Goal: Information Seeking & Learning: Check status

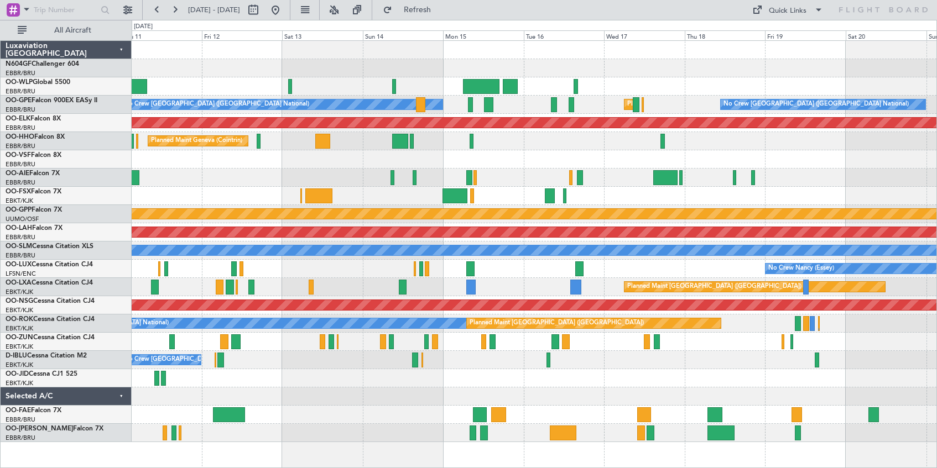
click at [368, 90] on div "Planned Maint Liege No Crew [GEOGRAPHIC_DATA] (Brussels National) Planned Maint…" at bounding box center [534, 242] width 805 height 402
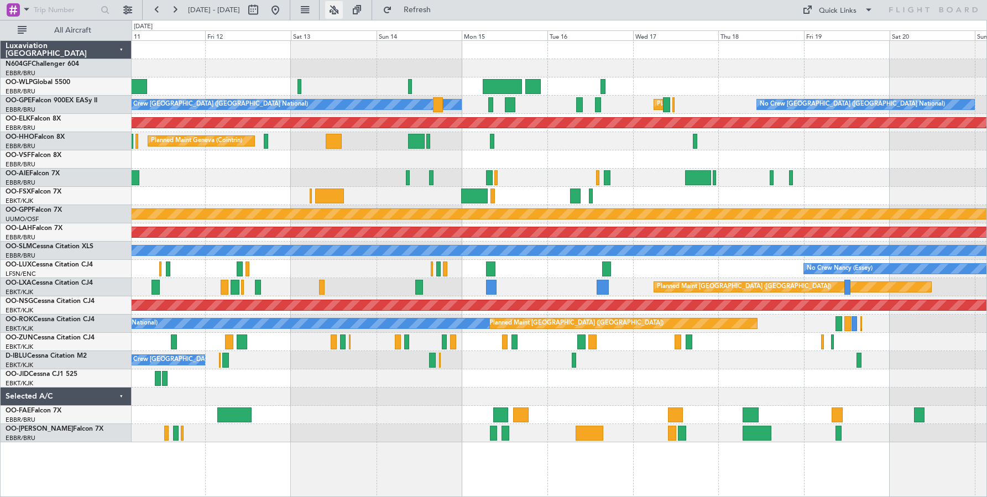
click at [343, 12] on button at bounding box center [334, 10] width 18 height 18
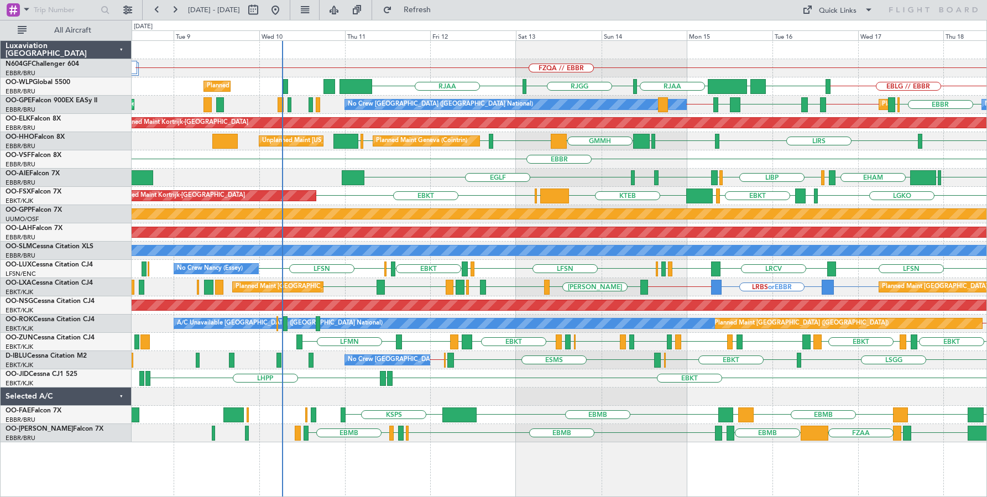
click at [479, 60] on div "FZQA // EBBR FZQA // EBBR EBLG // EBBR LIML UBBB RJAA [GEOGRAPHIC_DATA] RJAA Pl…" at bounding box center [559, 242] width 855 height 402
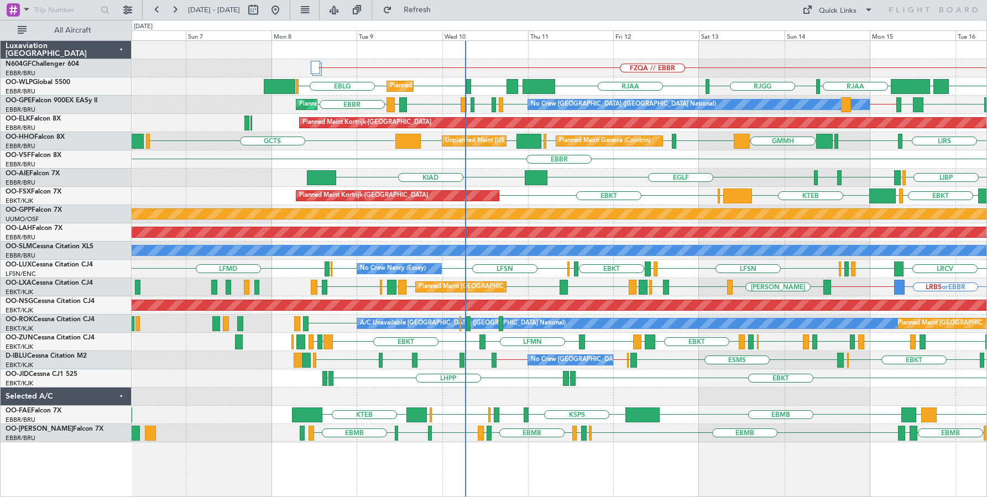
click at [404, 391] on div at bounding box center [559, 397] width 855 height 18
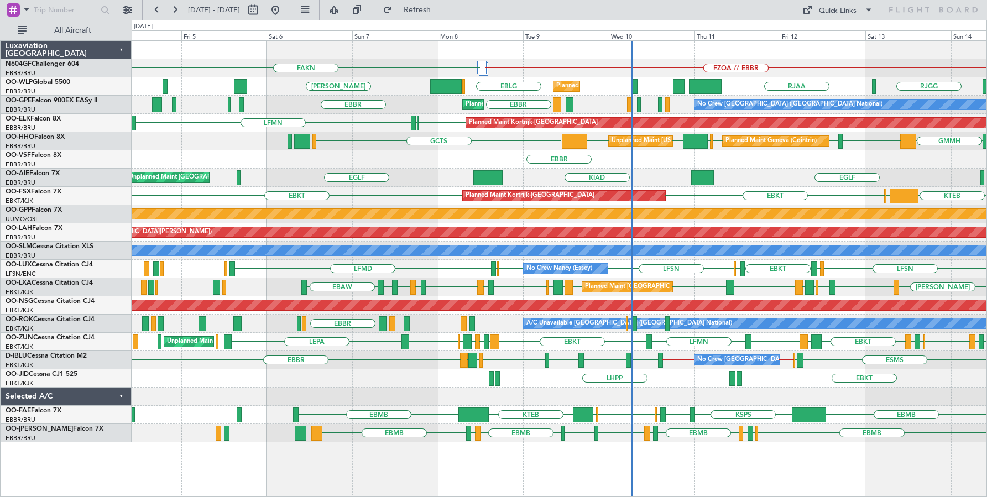
click at [501, 461] on div "FZQA // EBBR FZQA // EBBR FAKN Planned Maint Liege [PERSON_NAME] RJAA [GEOGRAPH…" at bounding box center [560, 268] width 856 height 457
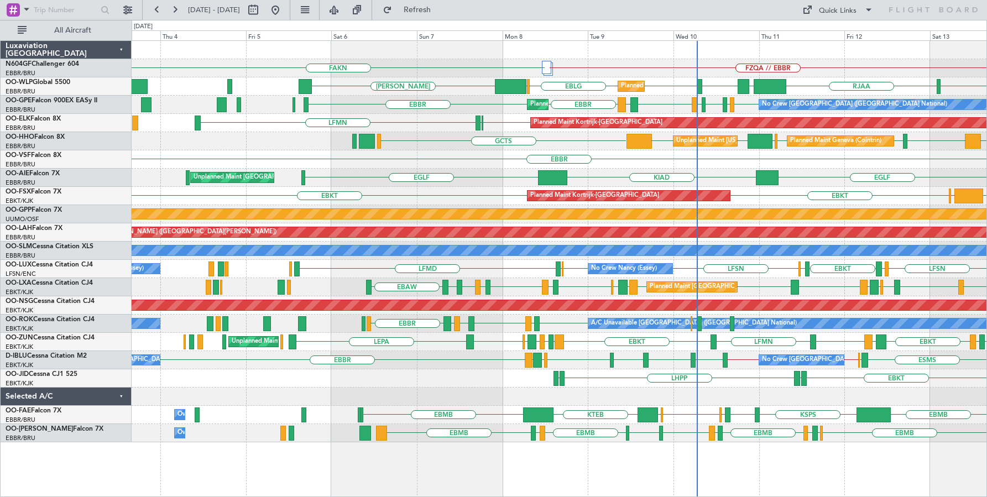
click at [444, 384] on div "FZQA // EBBR FZQA // EBBR FAKN Planned Maint Liege [PERSON_NAME] [GEOGRAPHIC_DA…" at bounding box center [559, 242] width 855 height 402
click at [936, 468] on html "[DATE] - [DATE] Refresh Quick Links All Aircraft FZQA // EBBR FZQA // EBBR FAKN…" at bounding box center [493, 248] width 987 height 497
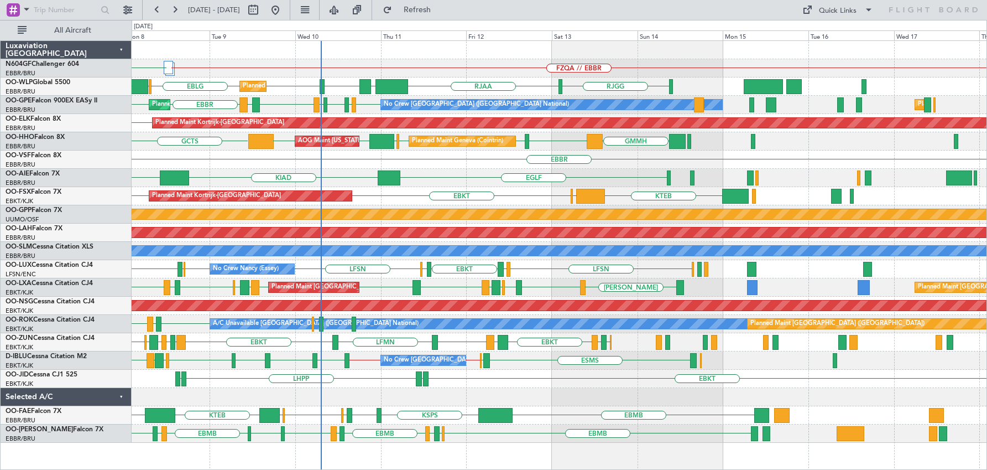
click at [547, 179] on div "FZQA // EBBR FZQA // EBBR FAKN [GEOGRAPHIC_DATA] RJAA LTCG LIML EBLG EBLG ELLX …" at bounding box center [559, 242] width 855 height 402
